Goal: Transaction & Acquisition: Purchase product/service

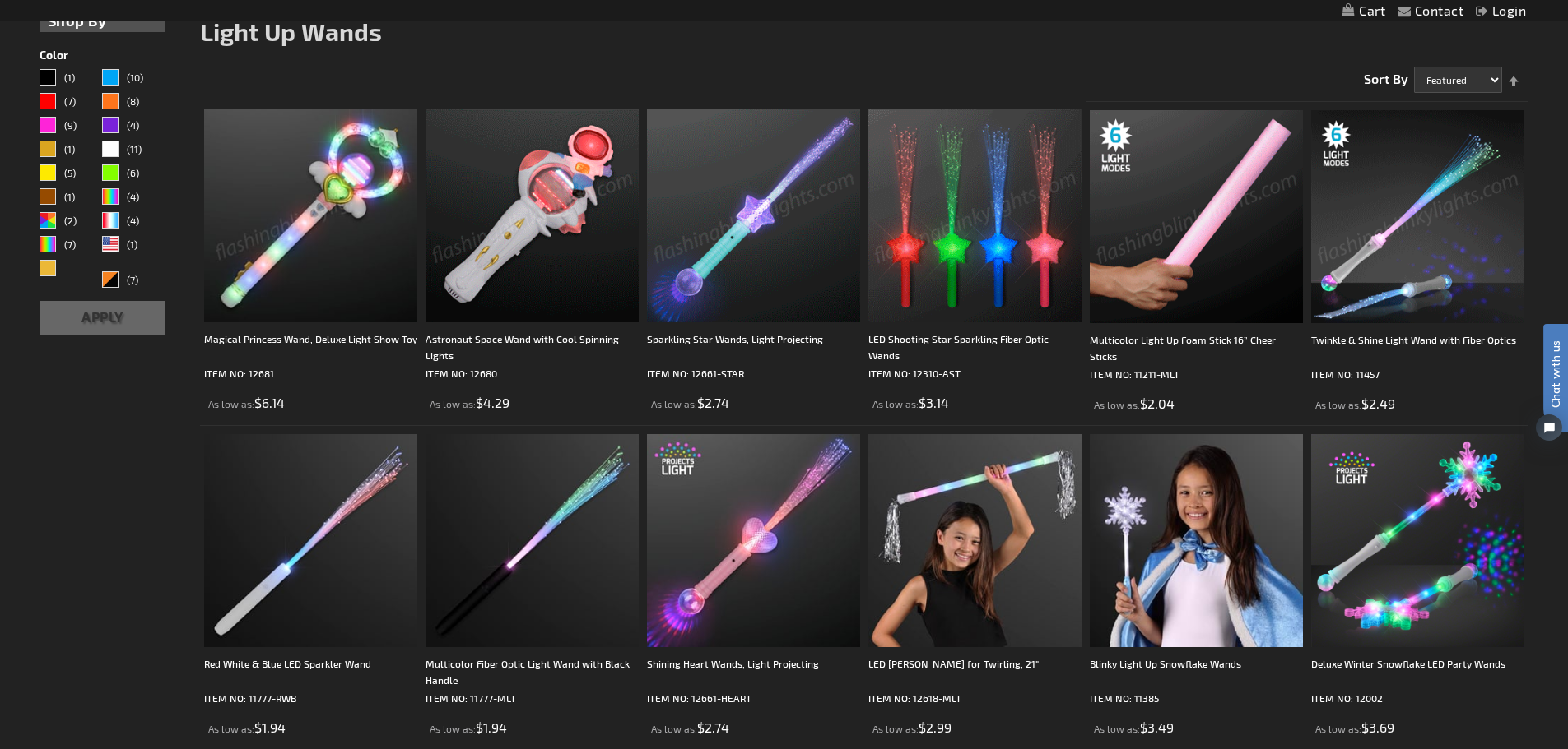
scroll to position [247, 0]
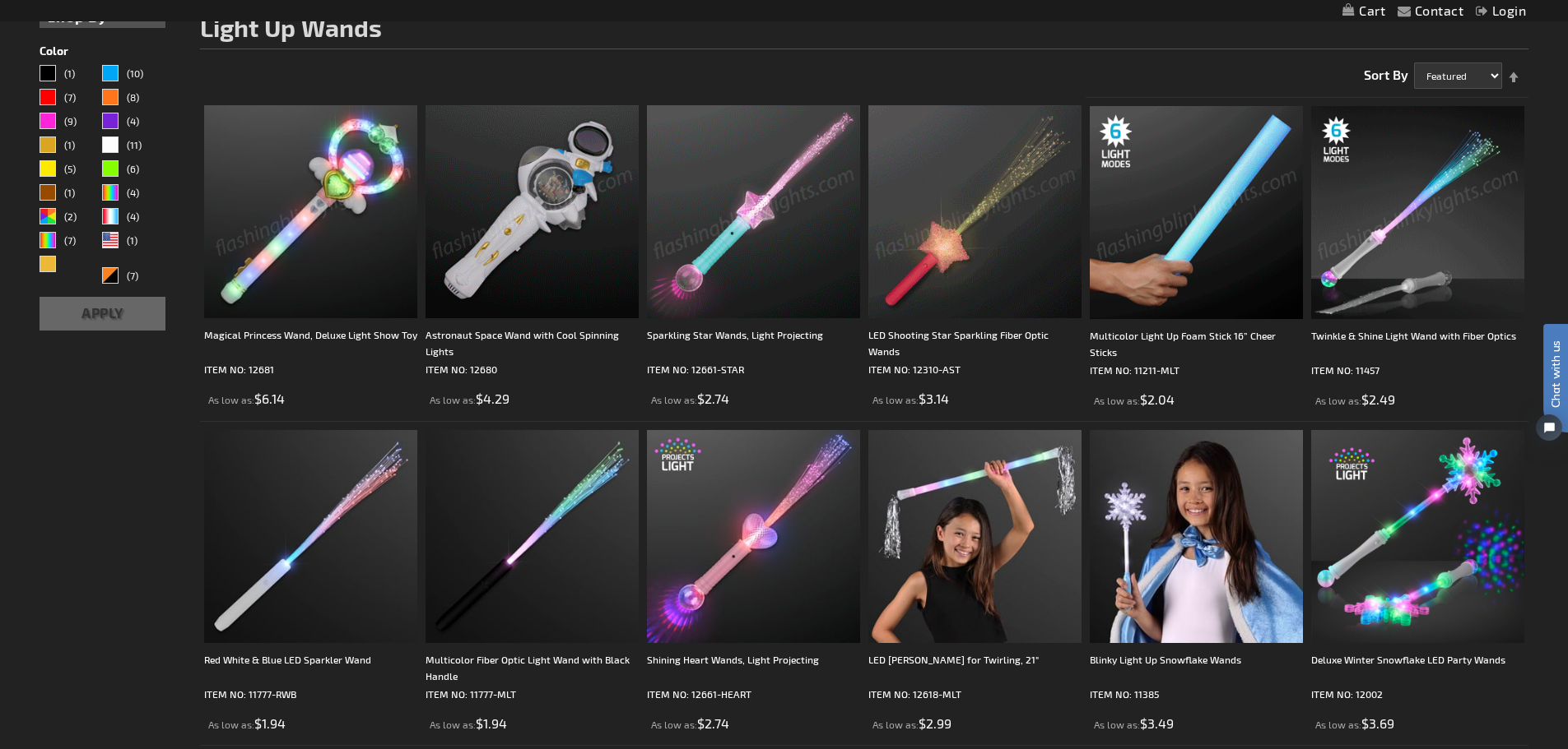
click at [1388, 261] on img at bounding box center [1418, 213] width 213 height 213
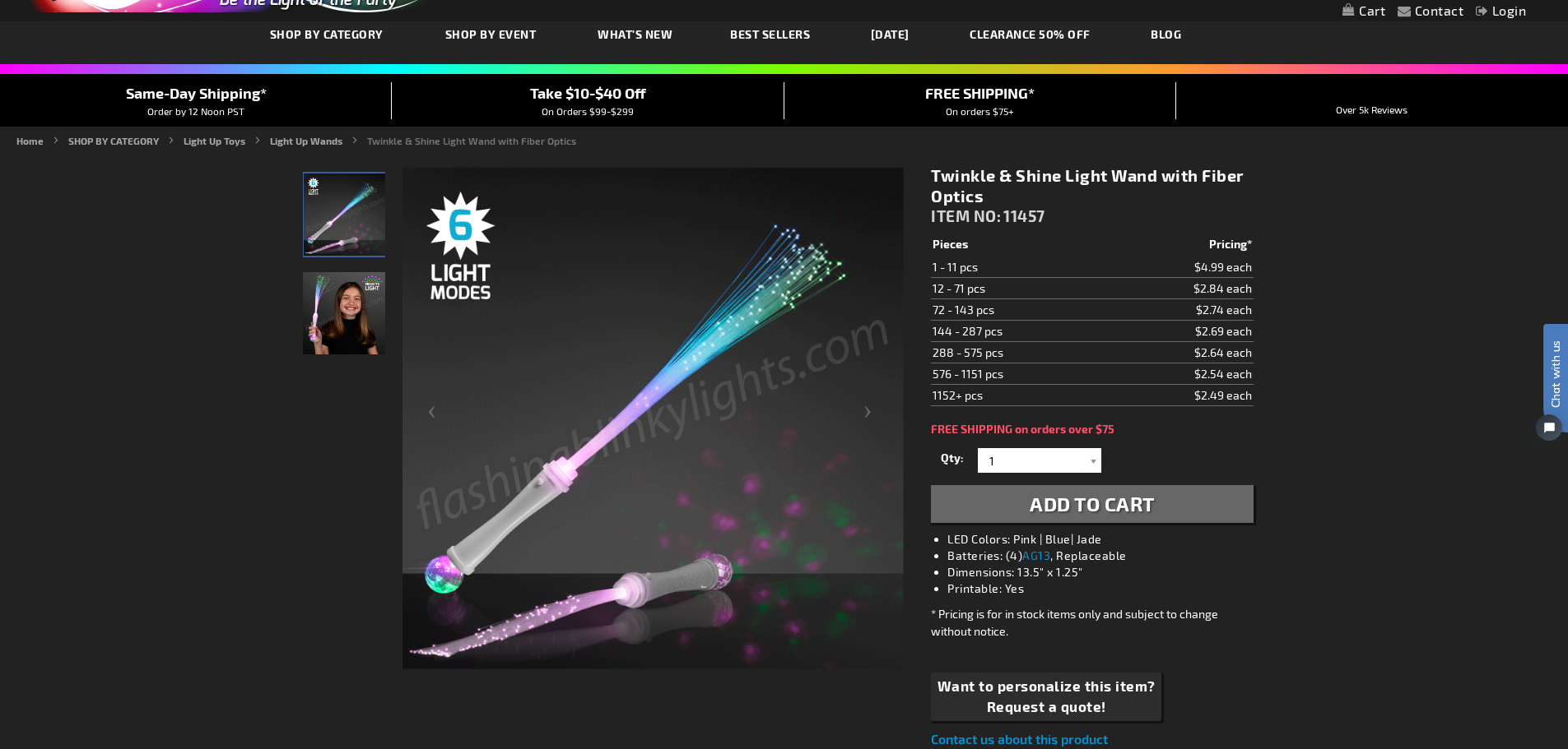
scroll to position [83, 0]
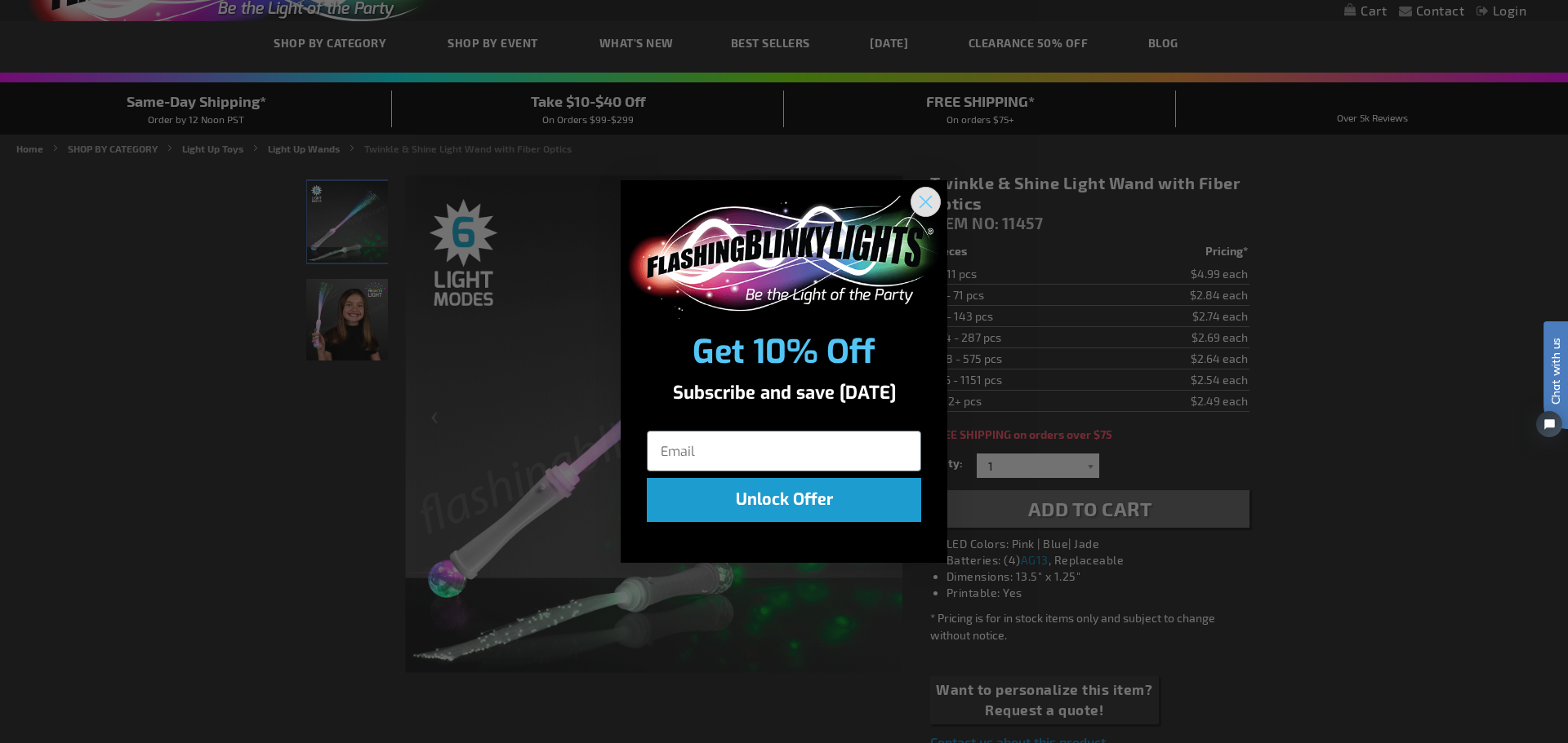
click at [934, 200] on circle "Close dialog" at bounding box center [926, 202] width 27 height 27
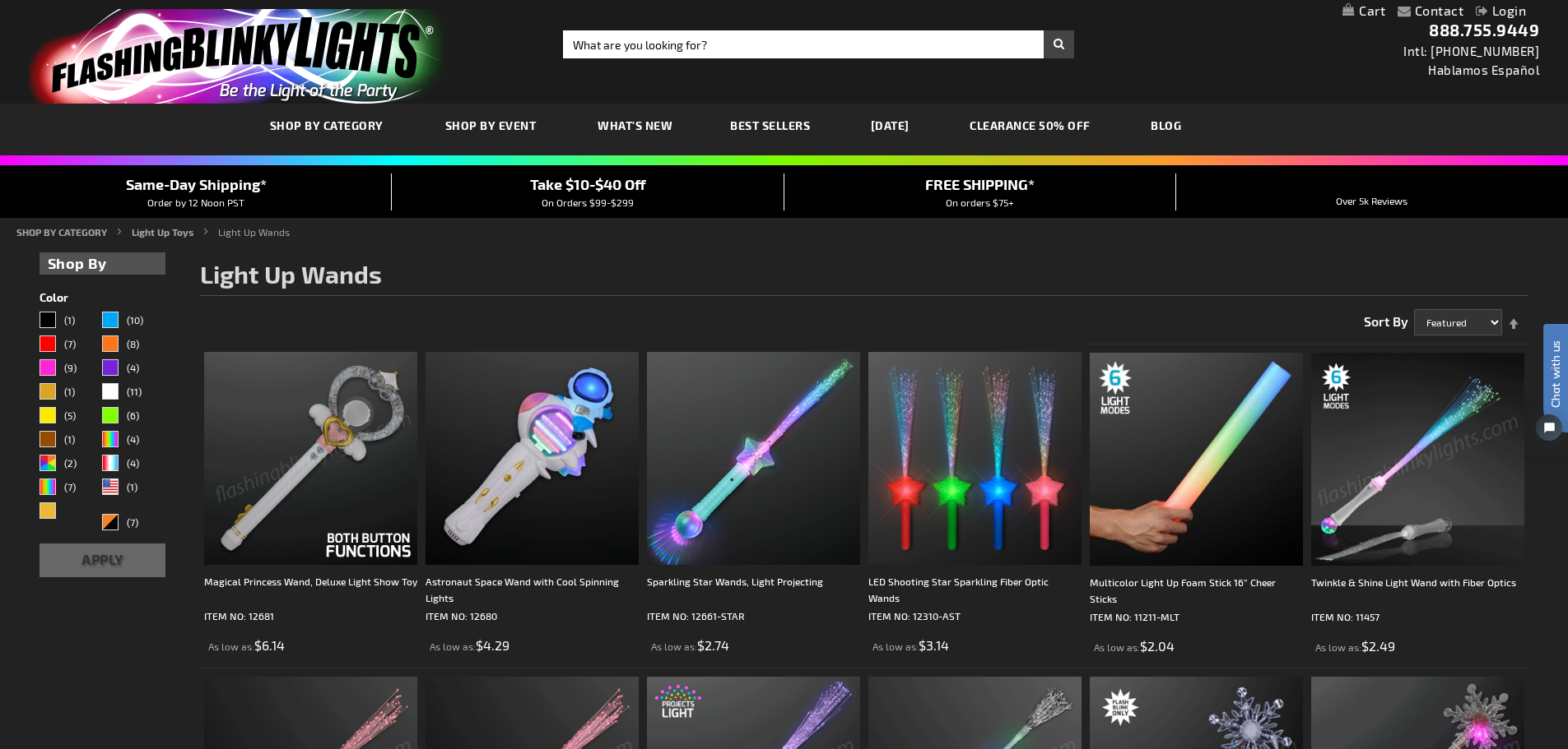
click at [1386, 455] on img at bounding box center [1418, 459] width 213 height 213
